Goal: Use online tool/utility

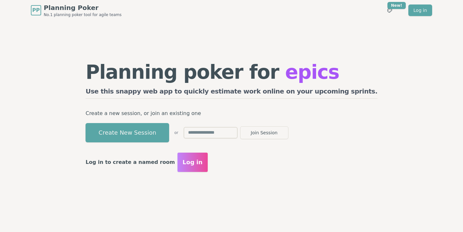
click at [387, 93] on div "Planning poker for epics Use this snappy web app to quickly estimate work onlin…" at bounding box center [232, 117] width 412 height 193
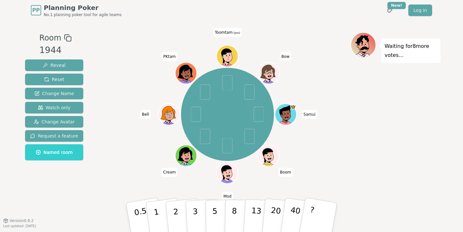
click at [348, 104] on div "Samui Boom Mod Cream Bell PKtam Toomtam (you) Bow" at bounding box center [227, 114] width 246 height 141
